Goal: Task Accomplishment & Management: Manage account settings

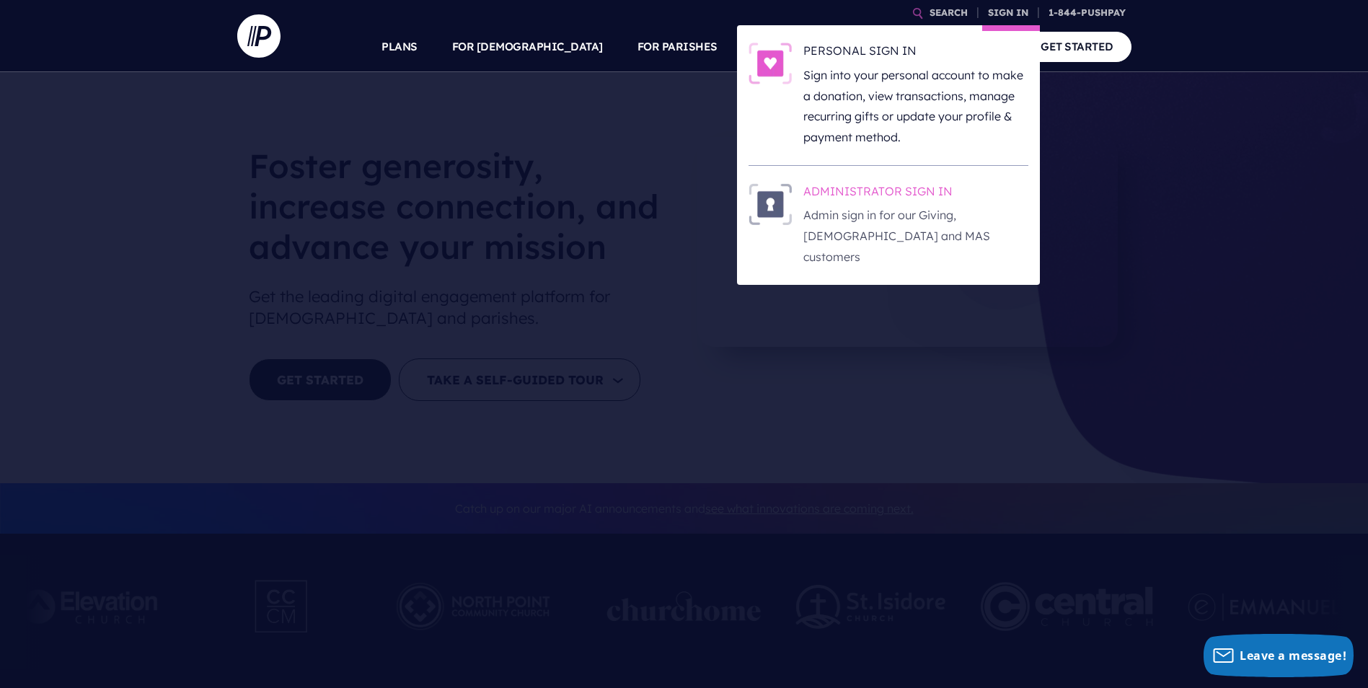
click at [852, 190] on h6 "ADMINISTRATOR SIGN IN" at bounding box center [915, 194] width 225 height 22
click at [895, 184] on h6 "ADMINISTRATOR SIGN IN" at bounding box center [915, 194] width 225 height 22
click at [892, 193] on h6 "ADMINISTRATOR SIGN IN" at bounding box center [915, 194] width 225 height 22
click at [933, 184] on h6 "ADMINISTRATOR SIGN IN" at bounding box center [915, 194] width 225 height 22
